Goal: Transaction & Acquisition: Purchase product/service

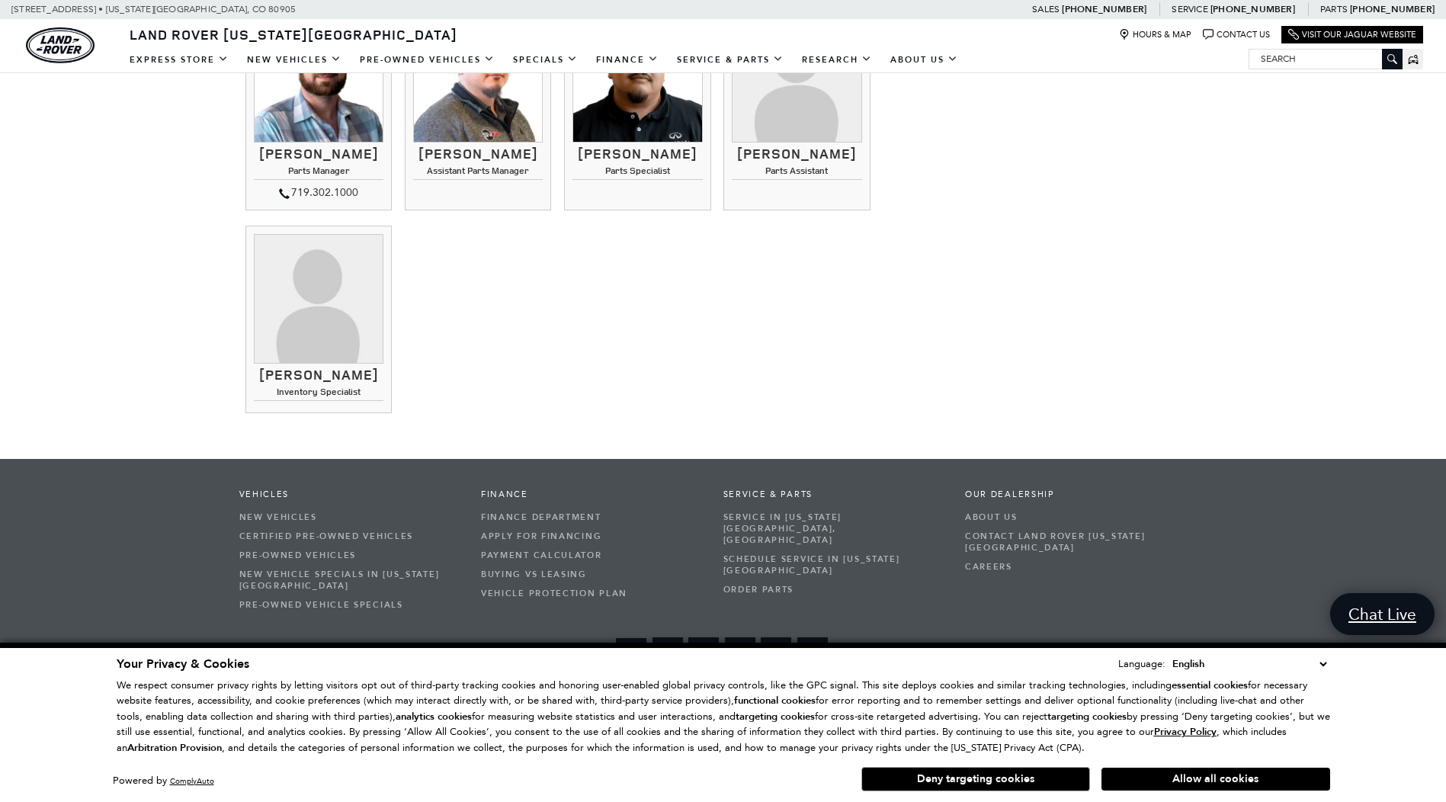
scroll to position [2368, 0]
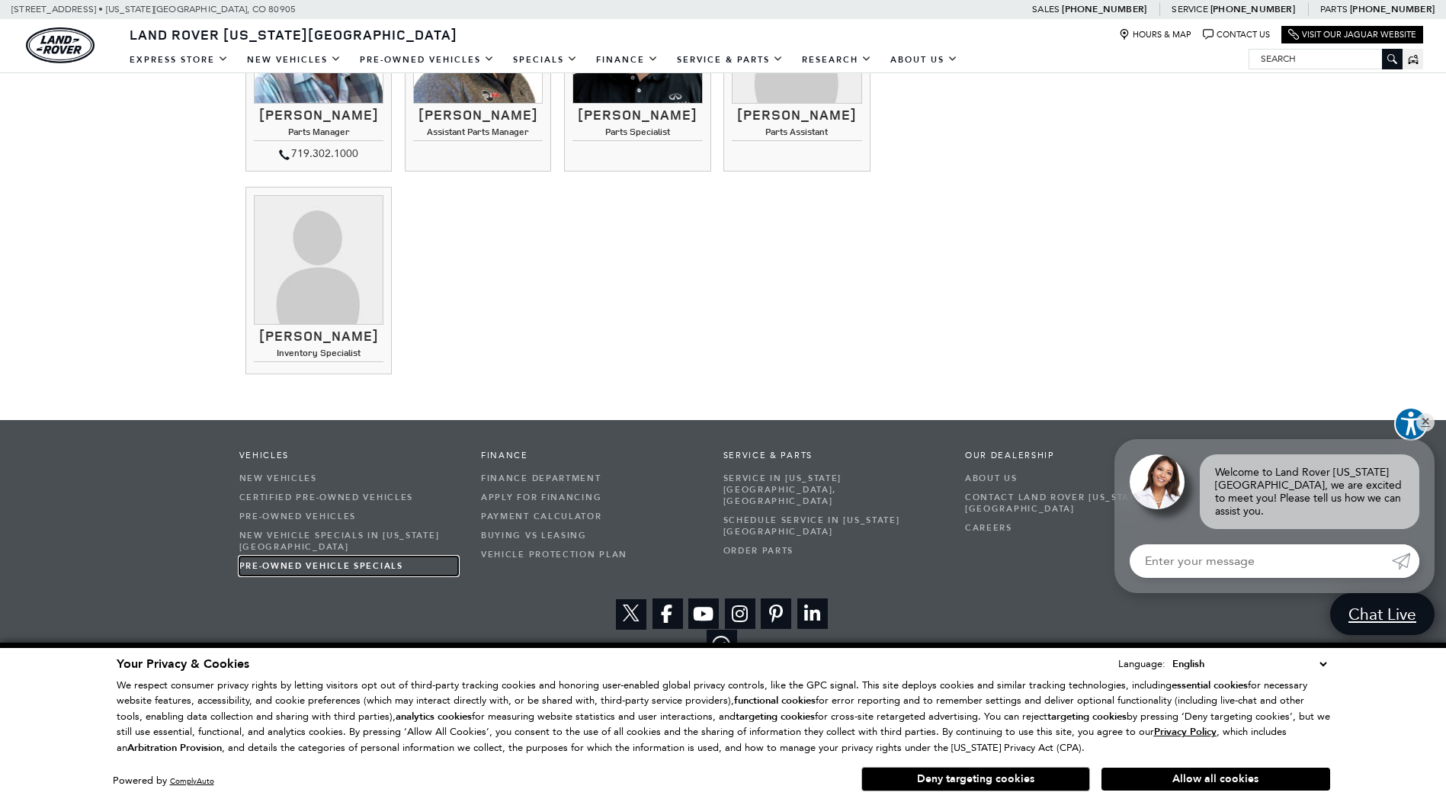
click at [268, 566] on link "Pre-Owned Vehicle Specials" at bounding box center [348, 565] width 219 height 19
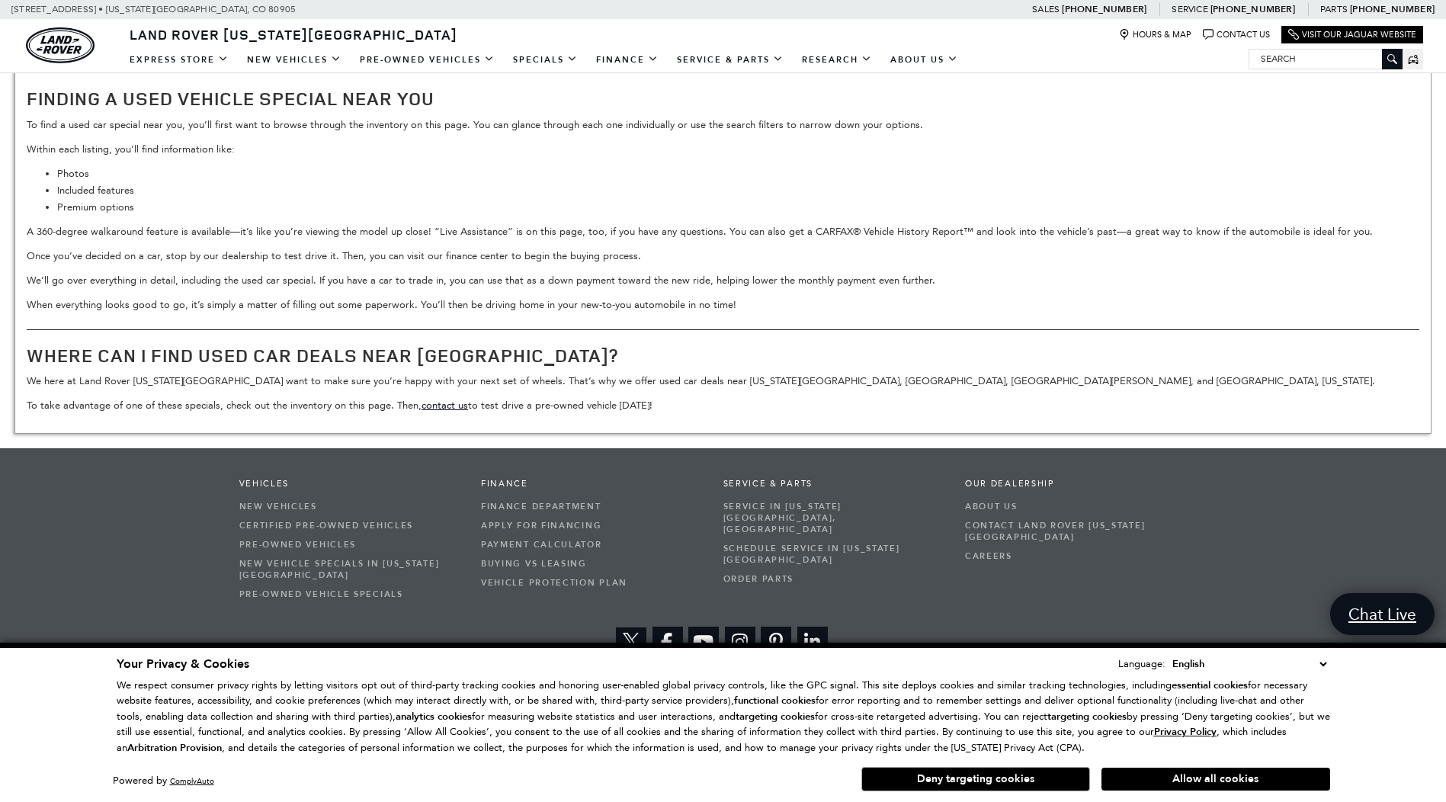
scroll to position [1882, 0]
